Goal: Information Seeking & Learning: Learn about a topic

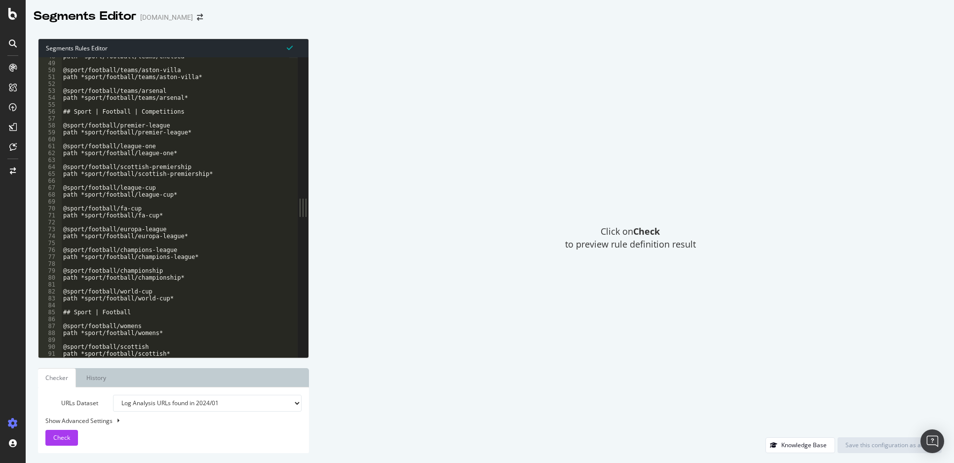
select select "log_analysis:202401"
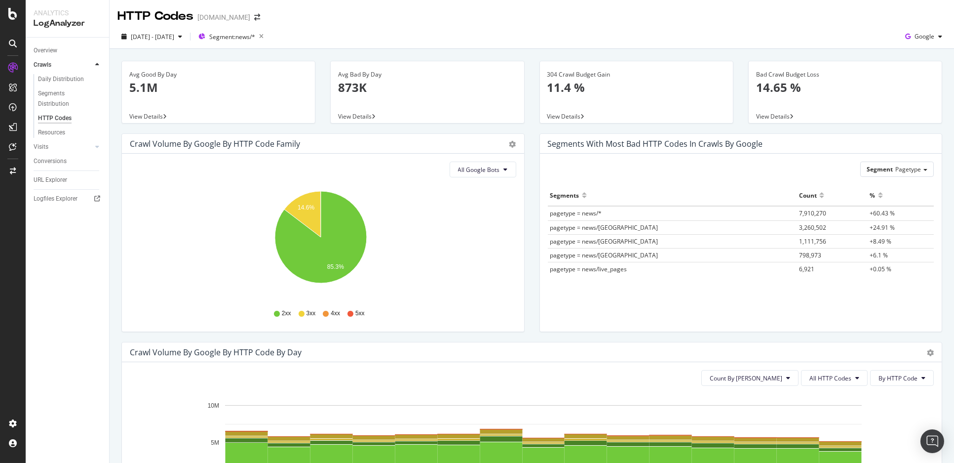
drag, startPoint x: 354, startPoint y: 107, endPoint x: 112, endPoint y: 127, distance: 243.3
click at [42, 180] on div "URL Explorer" at bounding box center [51, 180] width 34 height 10
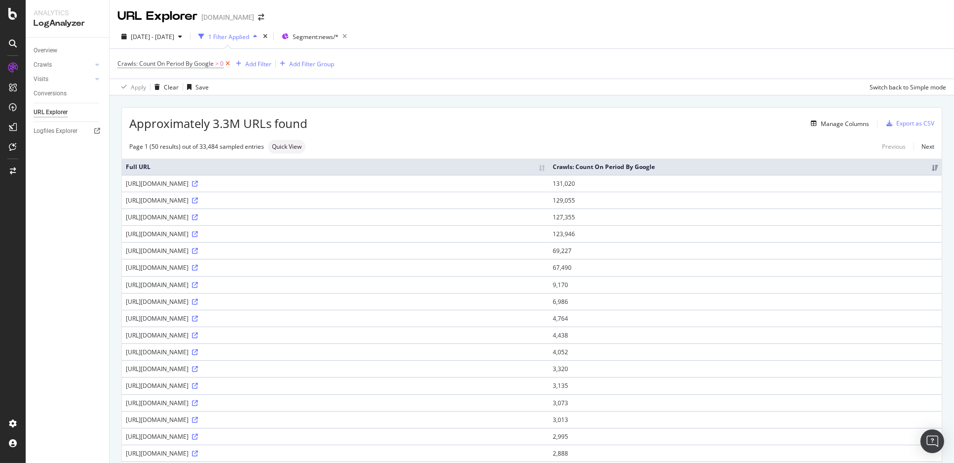
click at [228, 63] on icon at bounding box center [228, 64] width 8 height 10
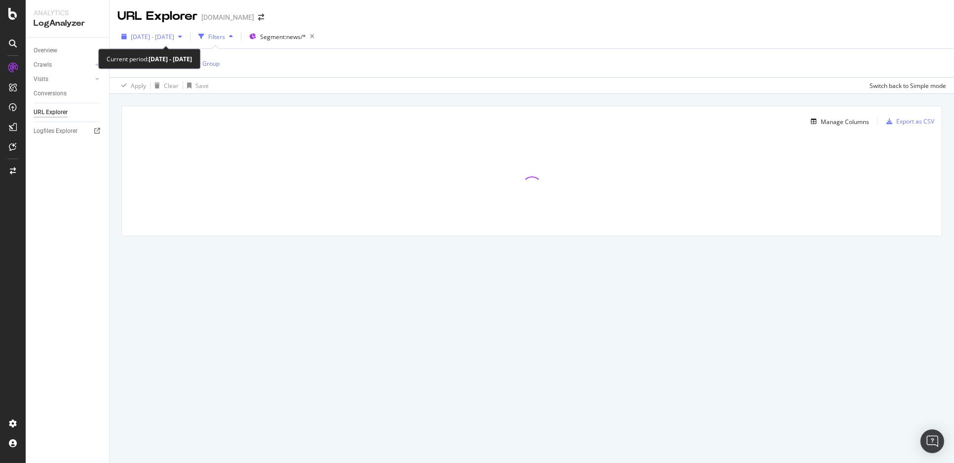
click at [186, 41] on div "[DATE] - [DATE]" at bounding box center [152, 36] width 69 height 15
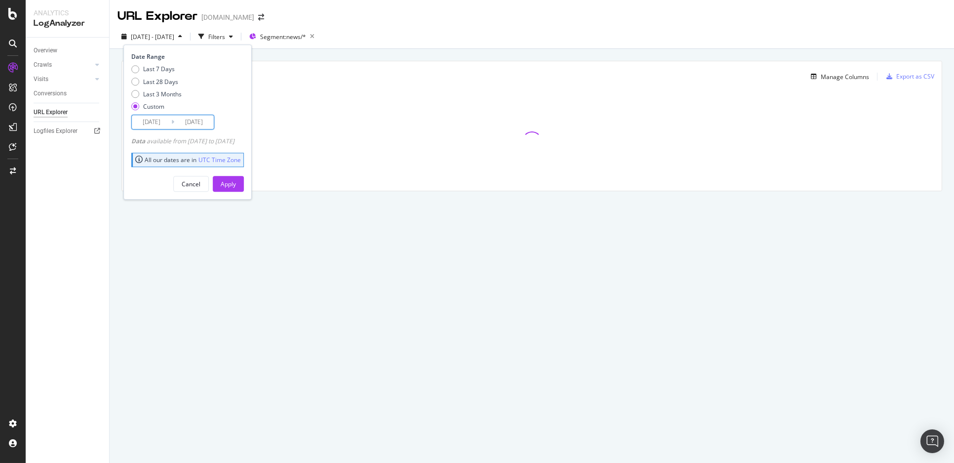
click at [152, 121] on input "[DATE]" at bounding box center [151, 122] width 39 height 14
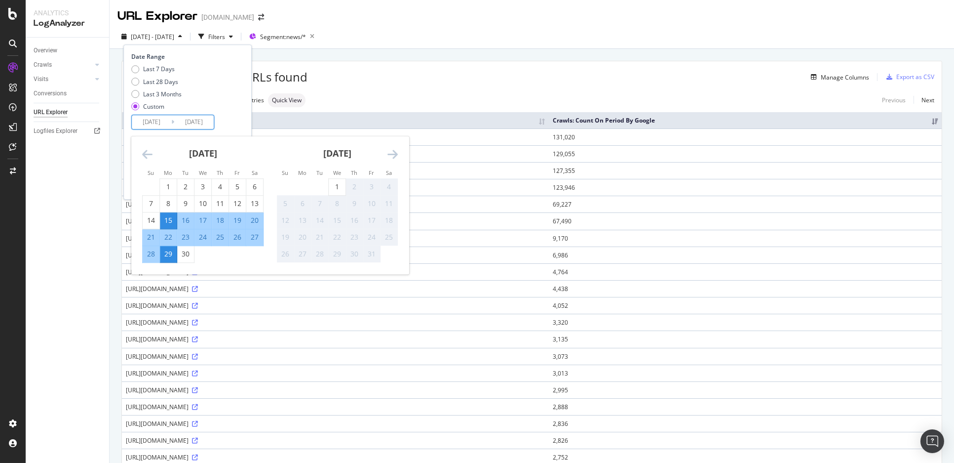
click at [145, 150] on icon "Move backward to switch to the previous month." at bounding box center [147, 154] width 10 height 12
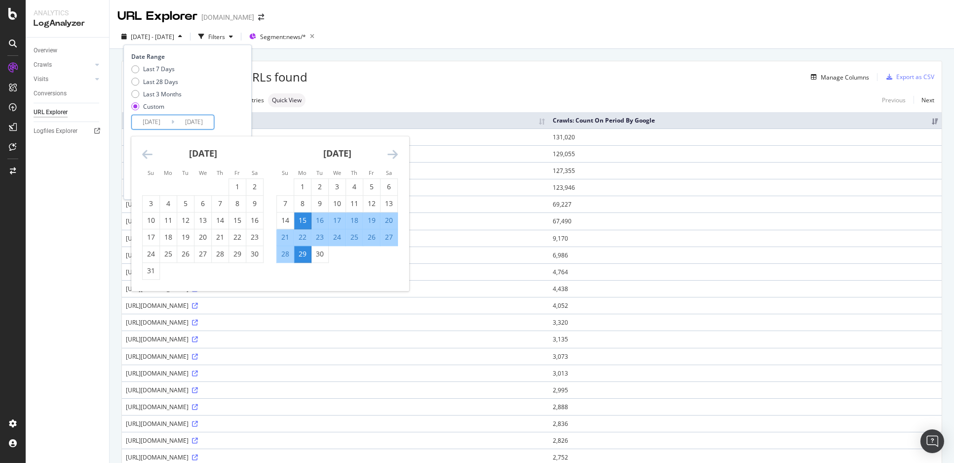
click at [145, 150] on icon "Move backward to switch to the previous month." at bounding box center [147, 154] width 10 height 12
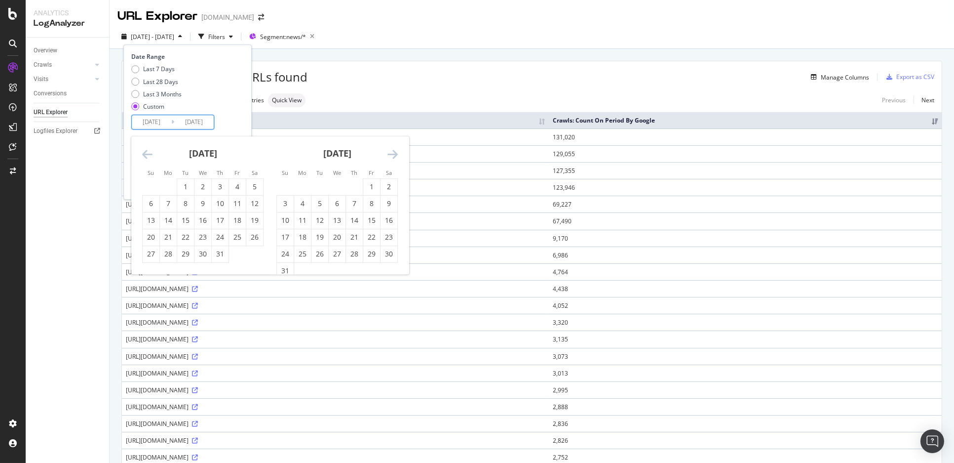
click at [145, 150] on icon "Move backward to switch to the previous month." at bounding box center [147, 154] width 10 height 12
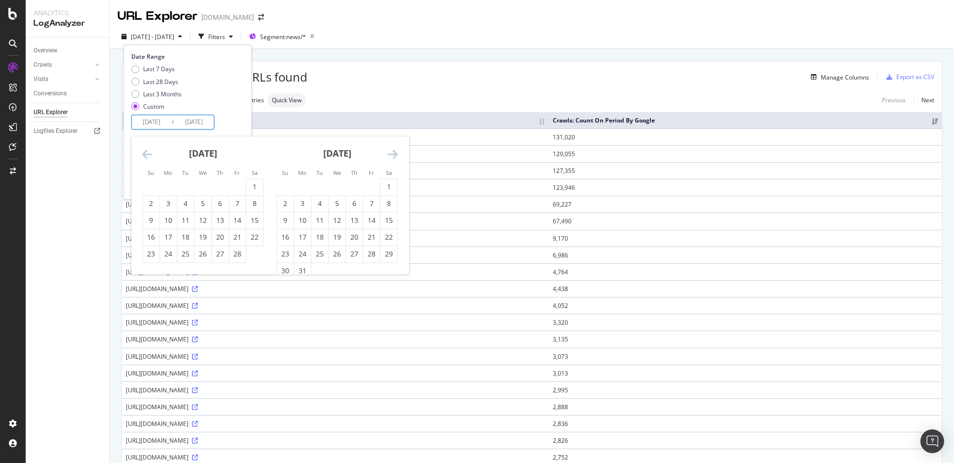
click at [145, 150] on icon "Move backward to switch to the previous month." at bounding box center [147, 154] width 10 height 12
click at [202, 189] on div "1" at bounding box center [203, 187] width 17 height 10
type input "[DATE]"
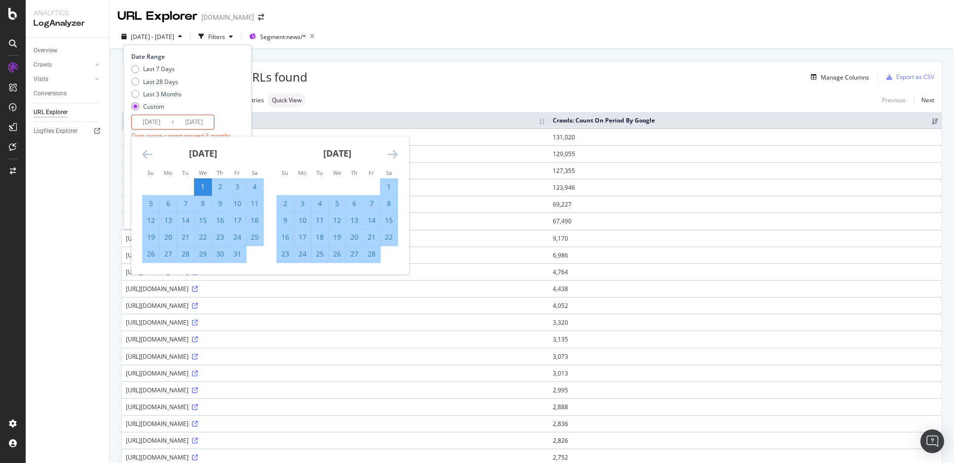
click at [238, 255] on div "31" at bounding box center [237, 254] width 17 height 10
type input "[DATE]"
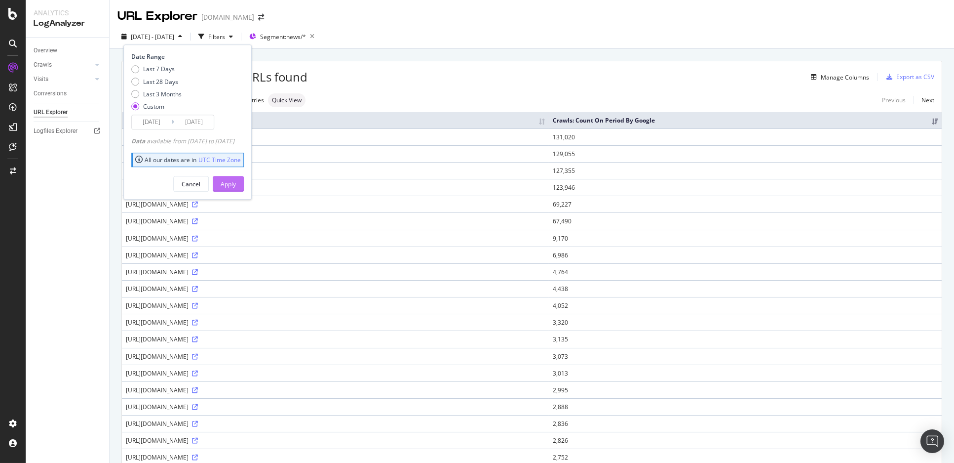
click at [236, 182] on div "Apply" at bounding box center [228, 184] width 15 height 8
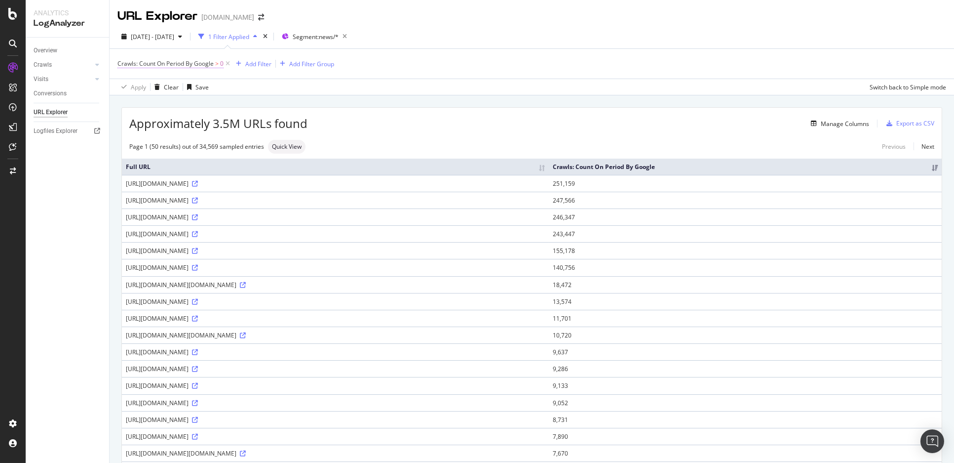
click at [184, 66] on span "Crawls: Count On Period By Google" at bounding box center [166, 63] width 96 height 8
click at [161, 100] on icon at bounding box center [164, 103] width 7 height 6
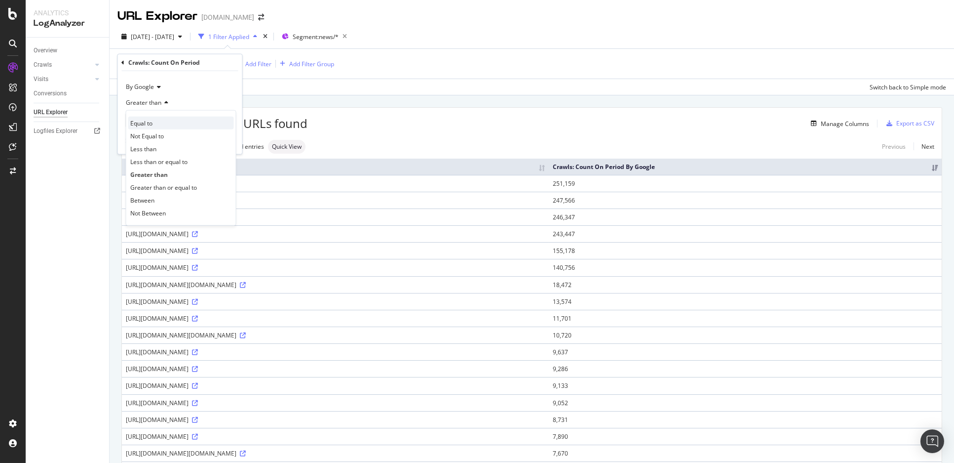
click at [167, 128] on div "Equal to" at bounding box center [181, 123] width 106 height 13
click at [233, 141] on div "Apply" at bounding box center [226, 141] width 15 height 8
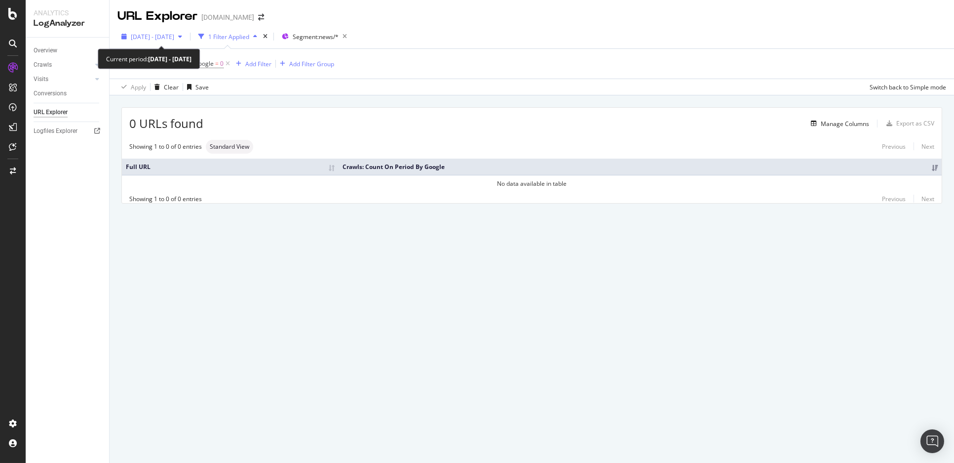
click at [174, 39] on span "[DATE] - [DATE]" at bounding box center [152, 37] width 43 height 8
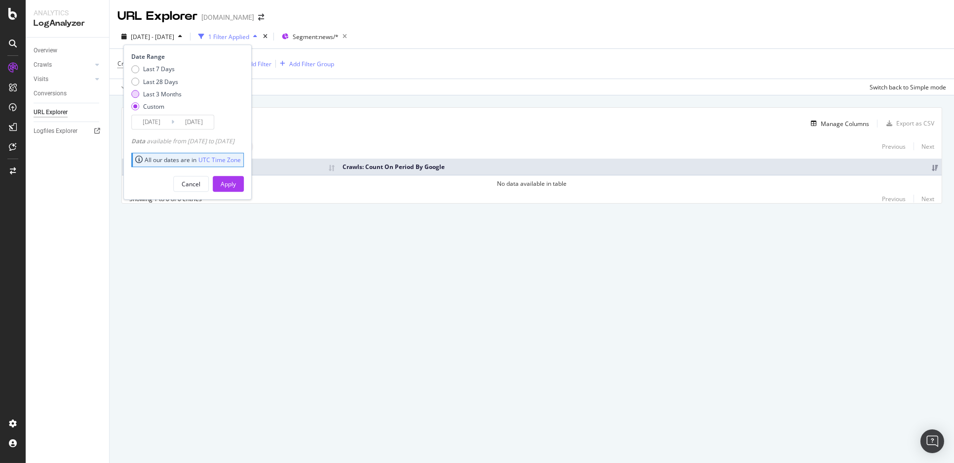
click at [172, 96] on div "Last 3 Months" at bounding box center [162, 94] width 39 height 8
type input "[DATE]"
click at [236, 185] on div "Apply" at bounding box center [228, 184] width 15 height 8
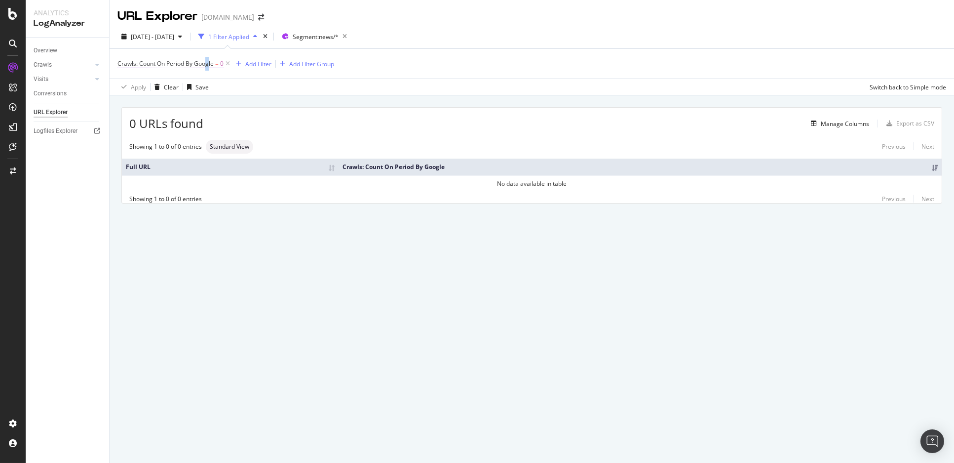
click at [205, 65] on span "Crawls: Count On Period By Google" at bounding box center [166, 63] width 96 height 8
click at [141, 104] on span "Equal to" at bounding box center [137, 102] width 22 height 8
click at [307, 124] on div "Manage Columns" at bounding box center [536, 124] width 666 height 12
click at [230, 64] on icon at bounding box center [228, 64] width 8 height 10
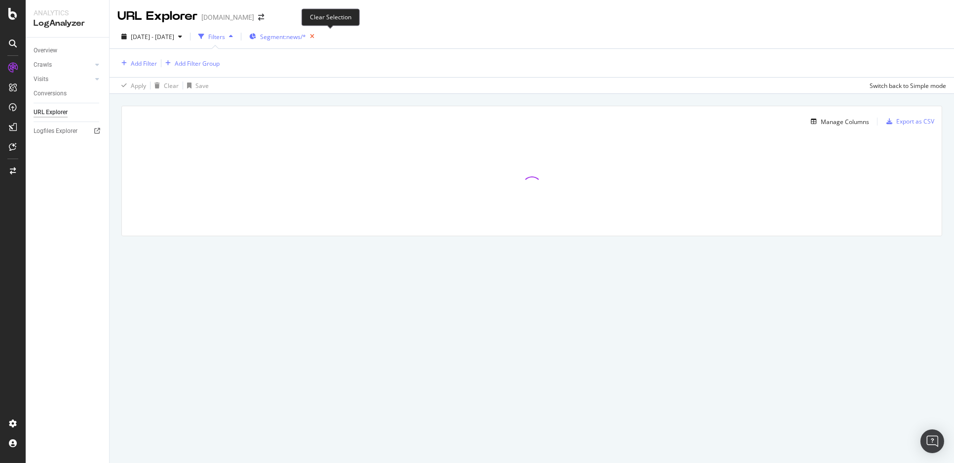
click at [318, 38] on icon "button" at bounding box center [312, 37] width 12 height 14
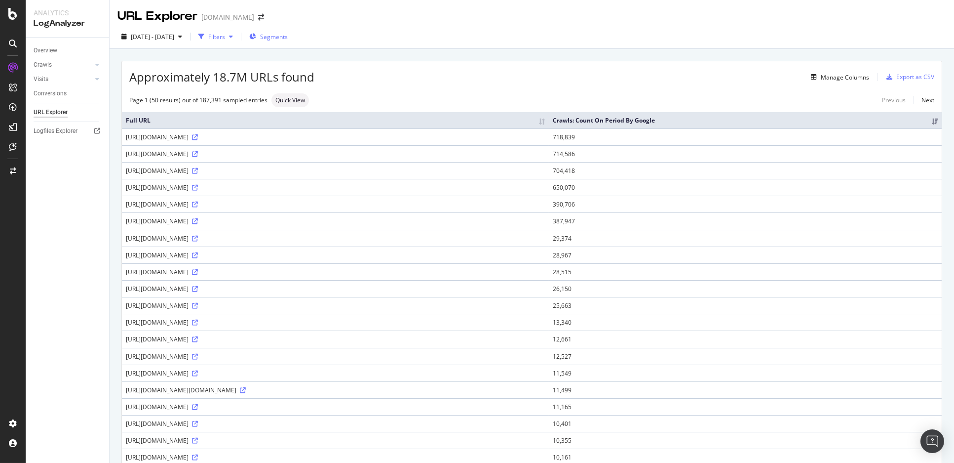
click at [237, 40] on div "Filters" at bounding box center [216, 36] width 42 height 15
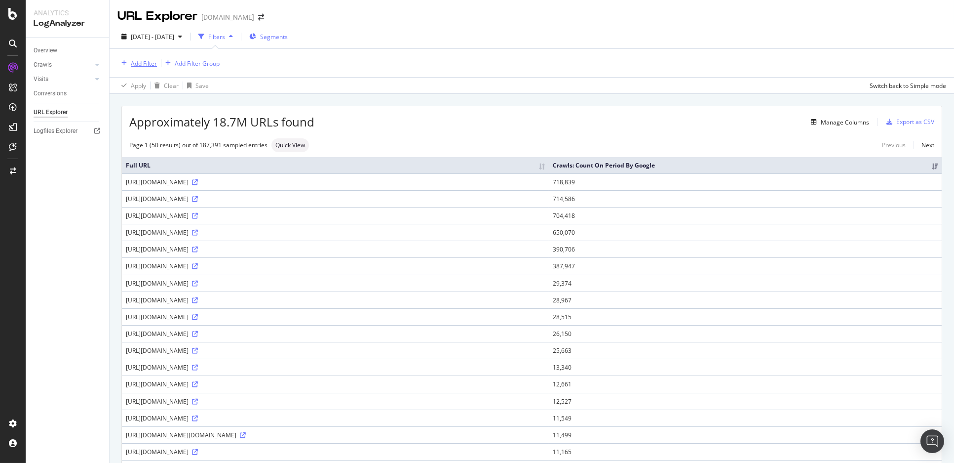
click at [154, 67] on div "Add Filter" at bounding box center [144, 63] width 26 height 8
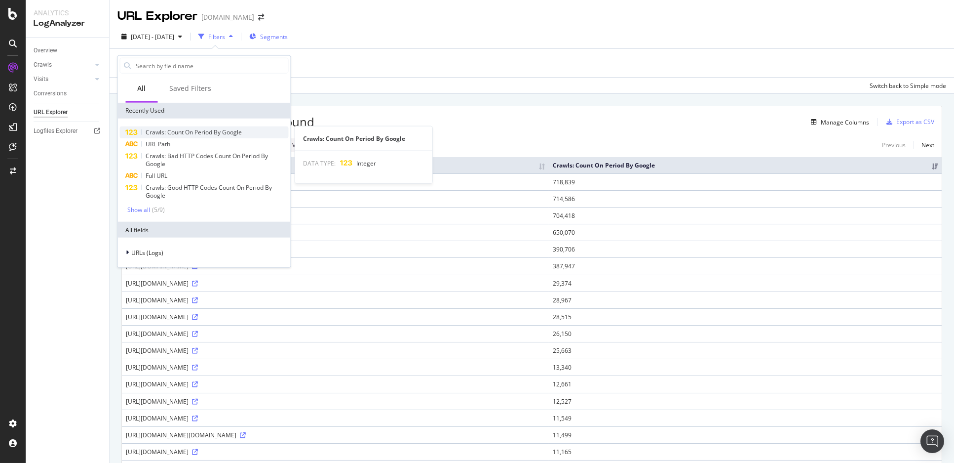
click at [182, 132] on span "Crawls: Count On Period By Google" at bounding box center [194, 132] width 96 height 8
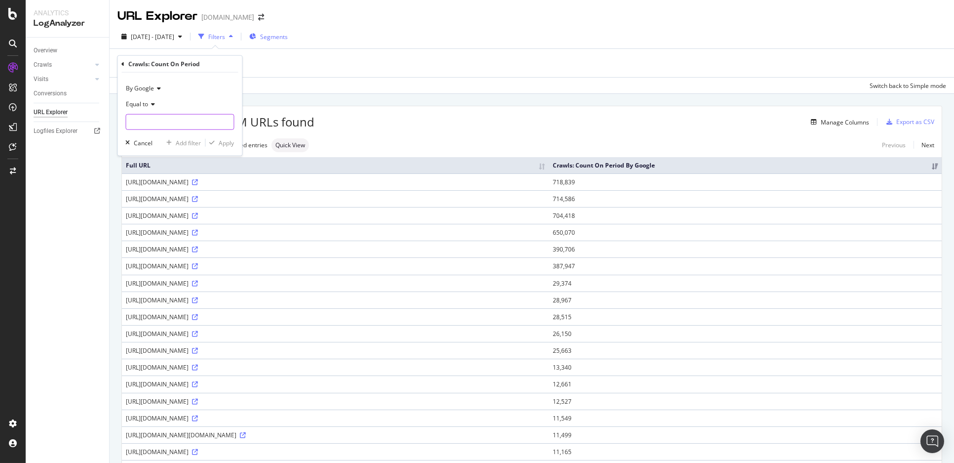
click at [184, 113] on div "Equal to" at bounding box center [179, 113] width 109 height 34
click at [183, 116] on input "number" at bounding box center [179, 122] width 109 height 16
type input "0"
click at [224, 146] on div "Apply" at bounding box center [226, 142] width 15 height 8
